Goal: Contribute content: Add original content to the website for others to see

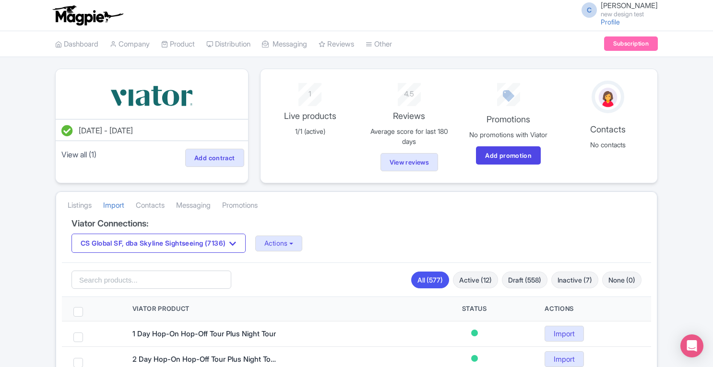
click at [180, 40] on link "Product" at bounding box center [178, 44] width 34 height 26
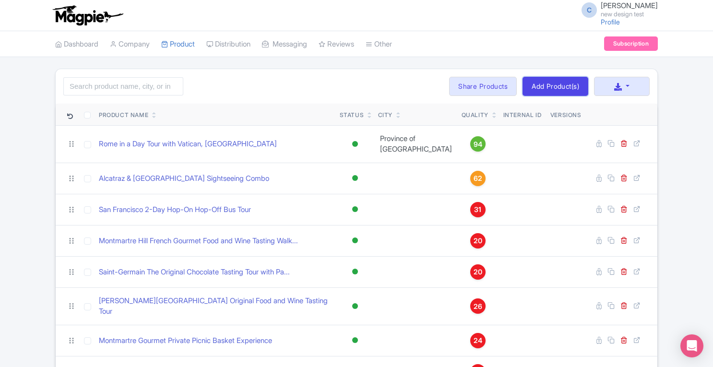
click at [548, 86] on link "Add Product(s)" at bounding box center [556, 86] width 66 height 19
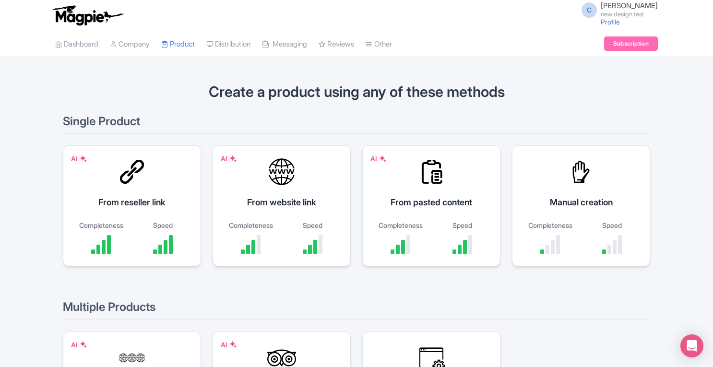
click at [146, 209] on div "AI From reseller link Completeness Speed" at bounding box center [132, 205] width 138 height 121
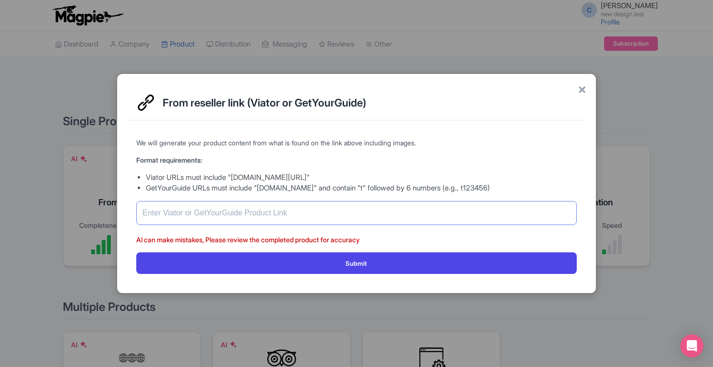
click at [203, 214] on input "text" at bounding box center [356, 213] width 440 height 24
paste input "https://www.getyourguide.com/new-york-city-l59/new-york-city-night-skyline-tour…"
type input "https://www.getyourguide.com/new-york-city-l59/new-york-city-night-skyline-tour…"
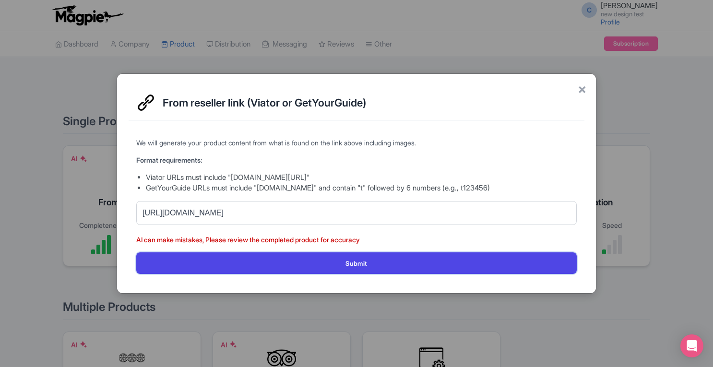
click at [341, 261] on button "Submit" at bounding box center [356, 263] width 440 height 22
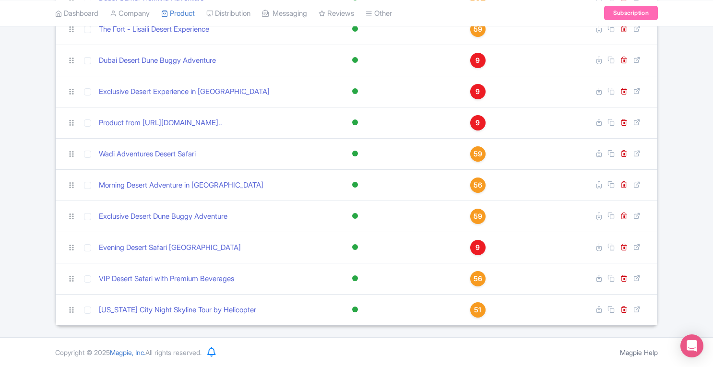
scroll to position [767, 0]
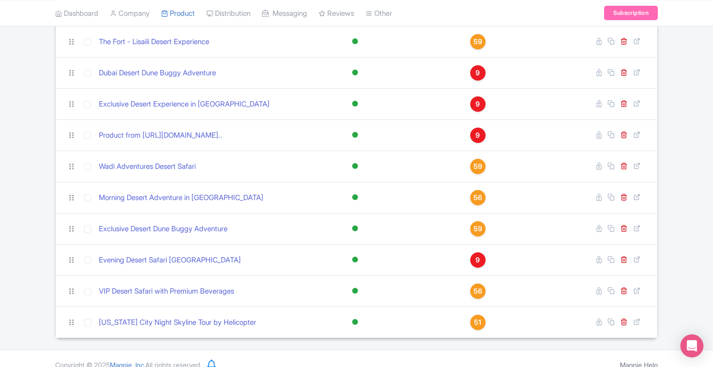
click at [474, 317] on span "51" at bounding box center [477, 322] width 7 height 11
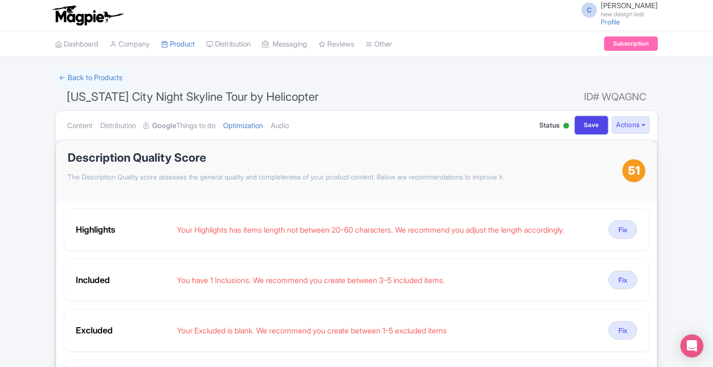
click at [585, 123] on input "Save" at bounding box center [592, 125] width 34 height 18
type input "Saving..."
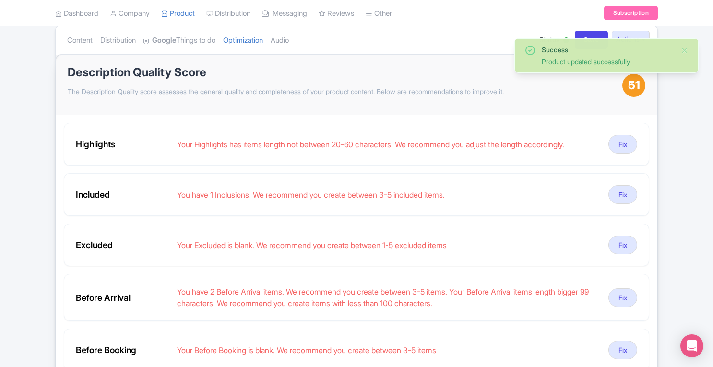
scroll to position [85, 0]
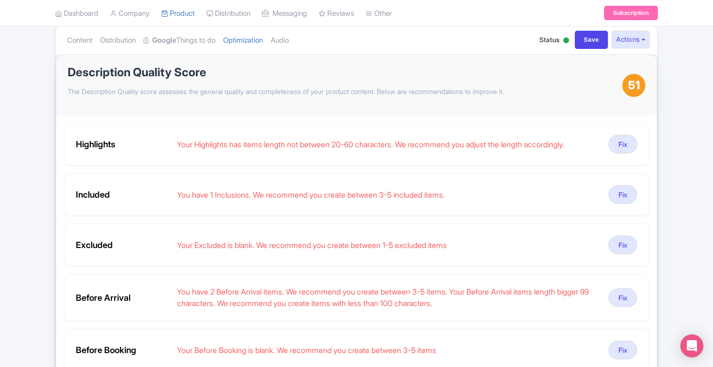
click at [88, 44] on link "Content" at bounding box center [79, 40] width 25 height 30
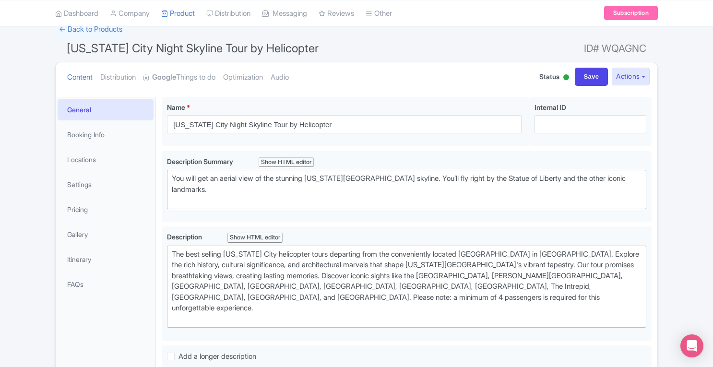
scroll to position [48, 0]
click at [108, 137] on link "Booking Info" at bounding box center [106, 136] width 96 height 22
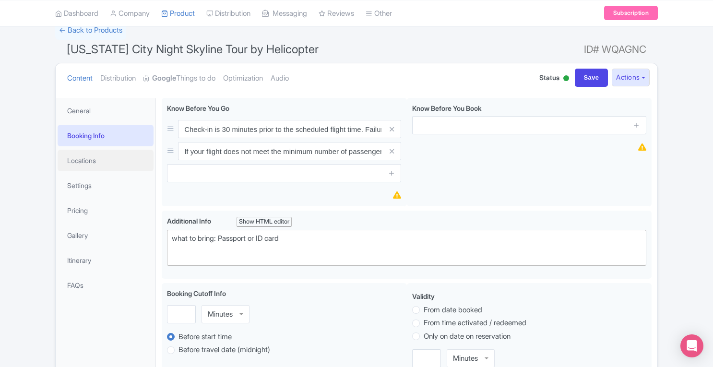
click at [98, 159] on link "Locations" at bounding box center [106, 161] width 96 height 22
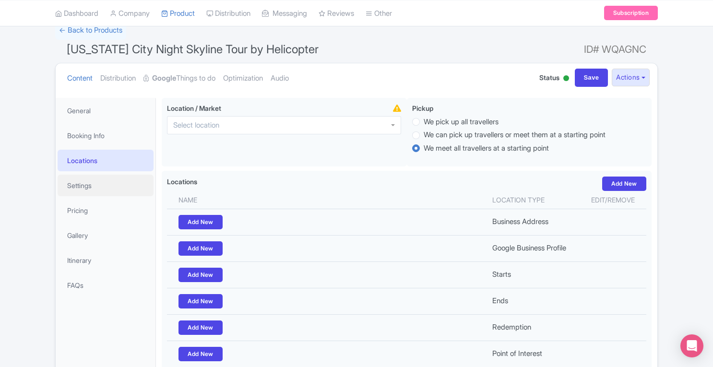
click at [91, 188] on link "Settings" at bounding box center [106, 186] width 96 height 22
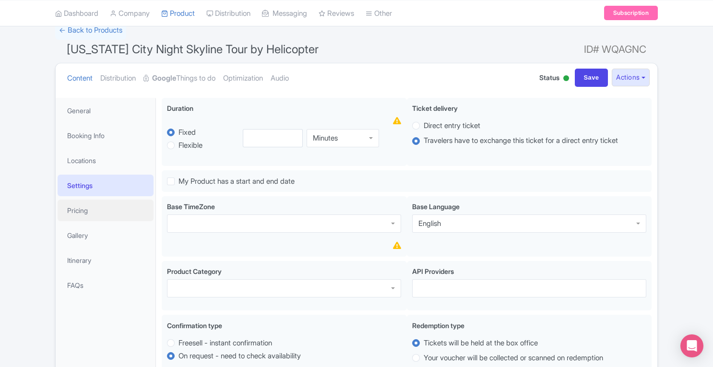
click at [89, 212] on link "Pricing" at bounding box center [106, 211] width 96 height 22
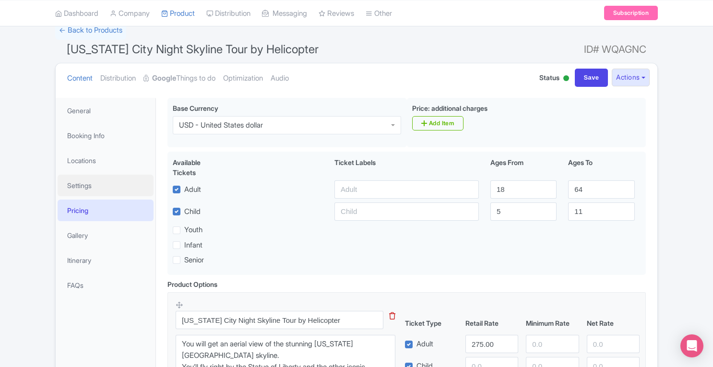
click at [88, 190] on link "Settings" at bounding box center [106, 186] width 96 height 22
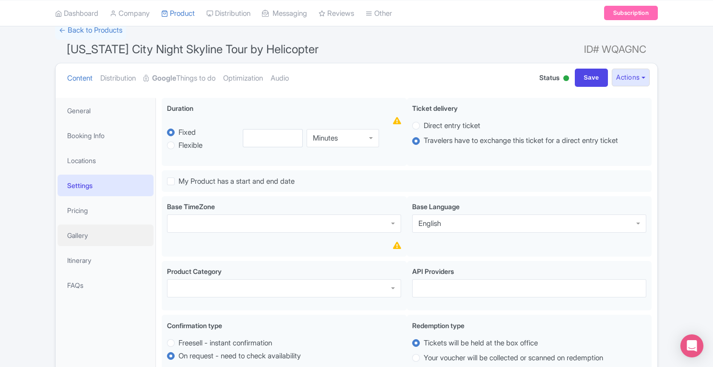
click at [82, 236] on link "Gallery" at bounding box center [106, 236] width 96 height 22
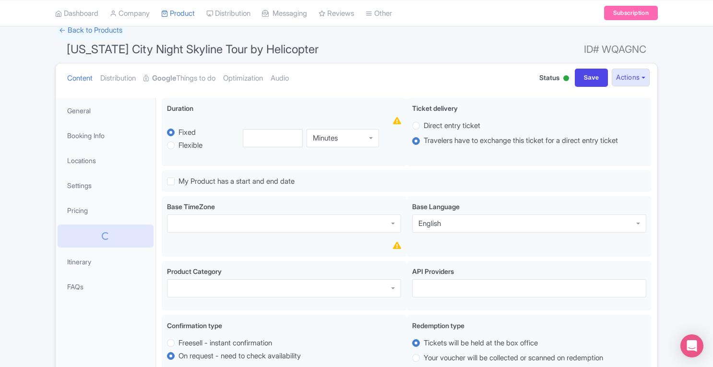
scroll to position [30, 0]
